Goal: Task Accomplishment & Management: Complete application form

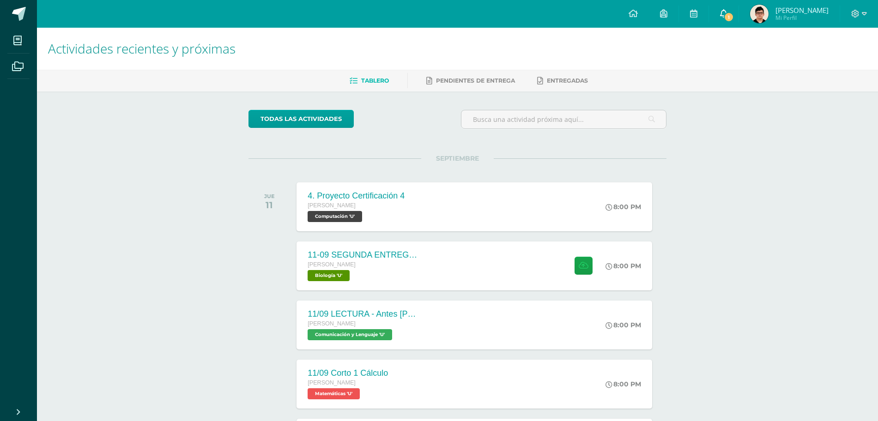
click at [727, 13] on icon at bounding box center [723, 13] width 7 height 8
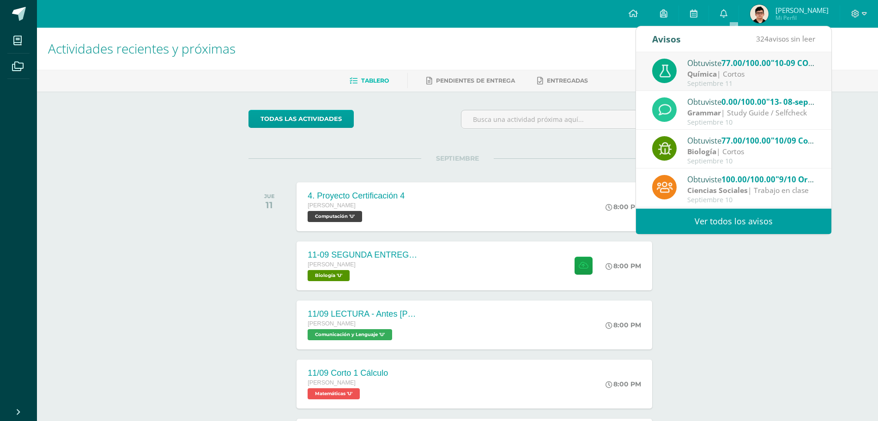
click at [749, 118] on div "Grammar | Study Guide / Selfcheck" at bounding box center [751, 113] width 128 height 11
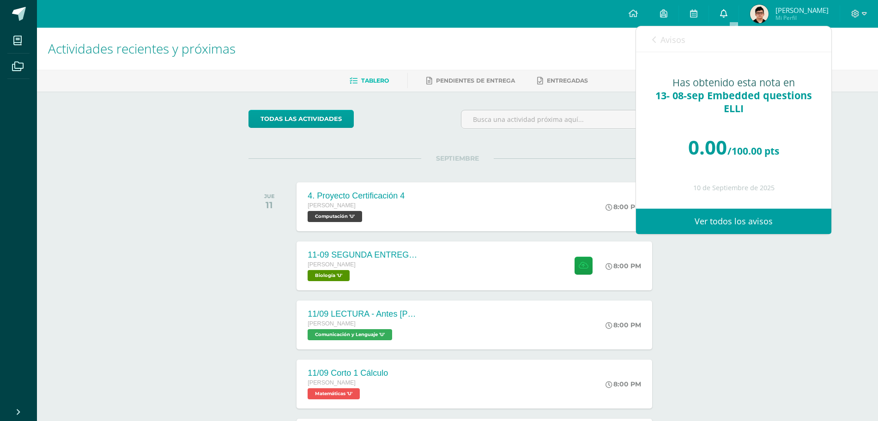
click at [728, 24] on link "0" at bounding box center [724, 14] width 30 height 28
click at [659, 39] on link "Avisos" at bounding box center [668, 39] width 33 height 26
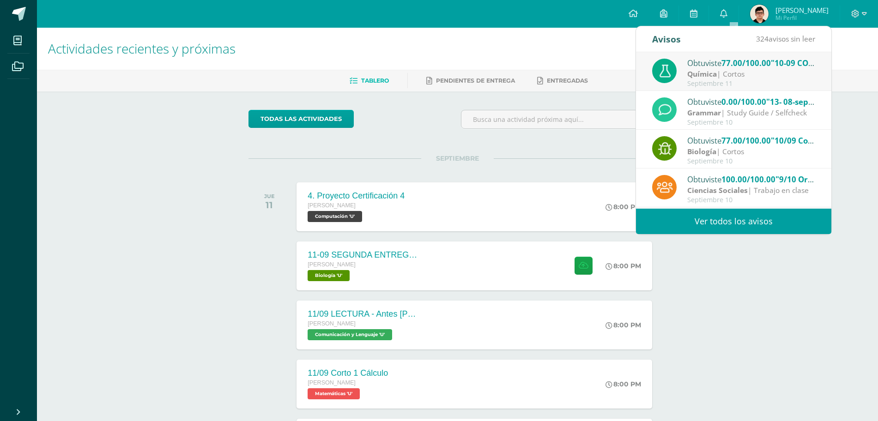
click at [714, 70] on strong "Química" at bounding box center [702, 74] width 30 height 10
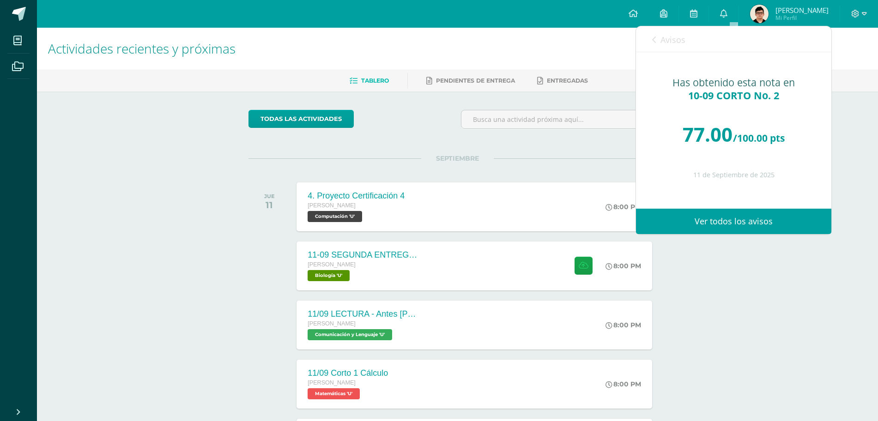
click at [654, 43] on icon at bounding box center [654, 39] width 4 height 7
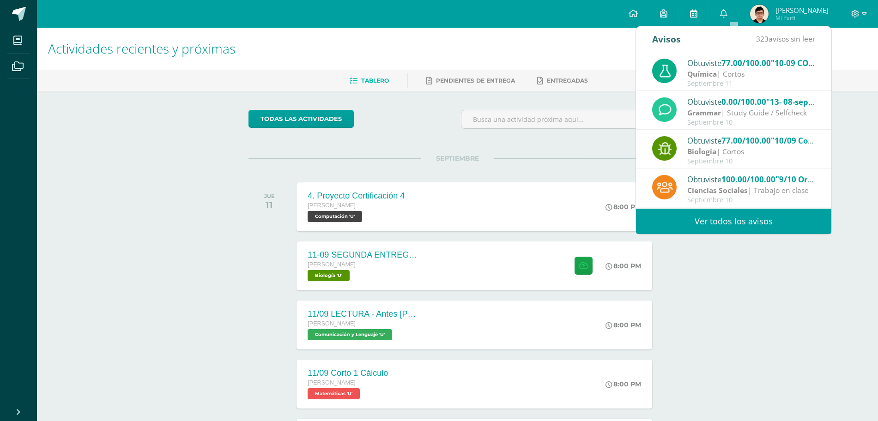
click at [704, 20] on link at bounding box center [694, 14] width 30 height 28
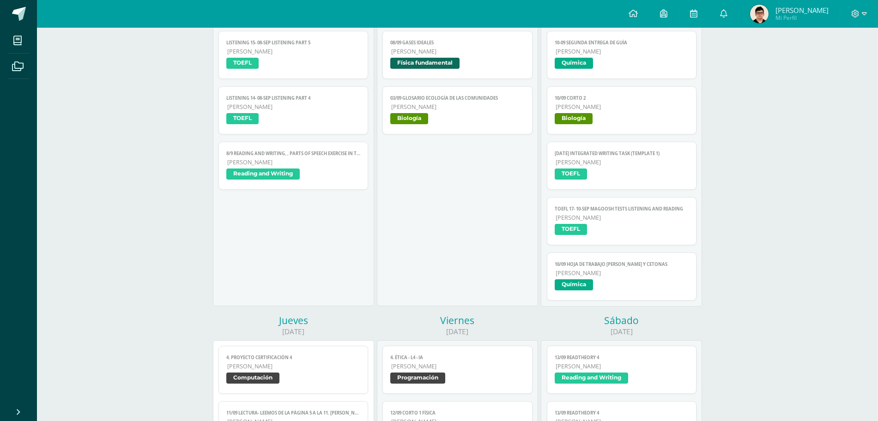
scroll to position [262, 0]
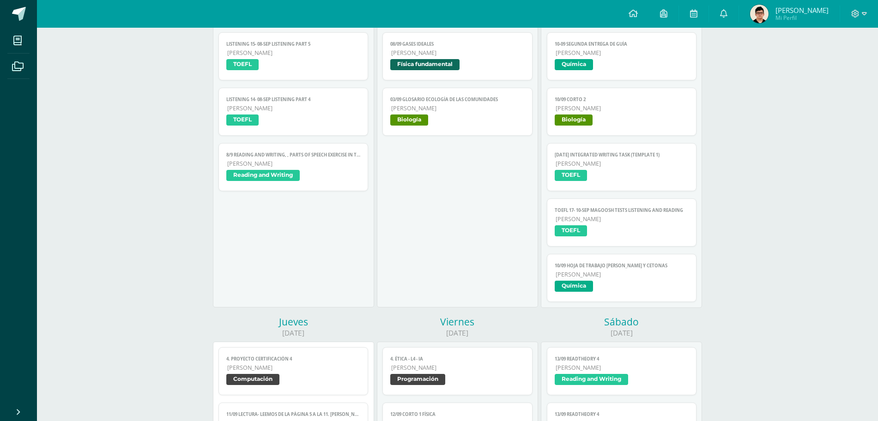
click at [581, 283] on span "Química" at bounding box center [574, 286] width 38 height 11
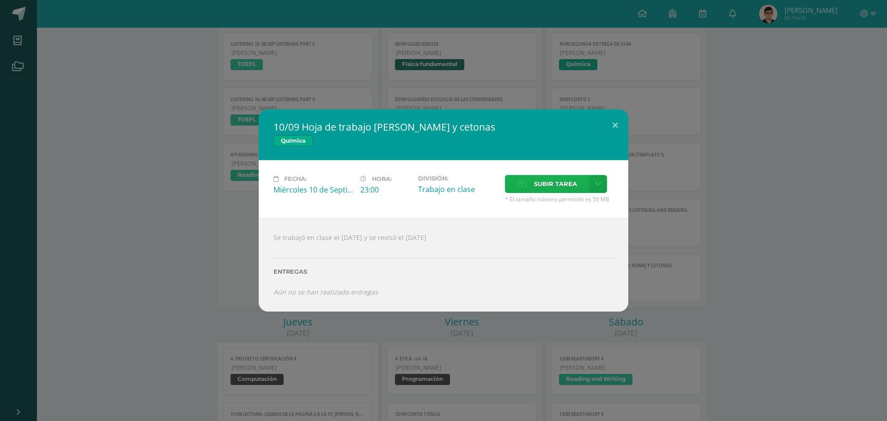
click at [549, 192] on span "Subir tarea" at bounding box center [555, 183] width 43 height 17
click at [0, 0] on input "Subir tarea" at bounding box center [0, 0] width 0 height 0
